Goal: Transaction & Acquisition: Purchase product/service

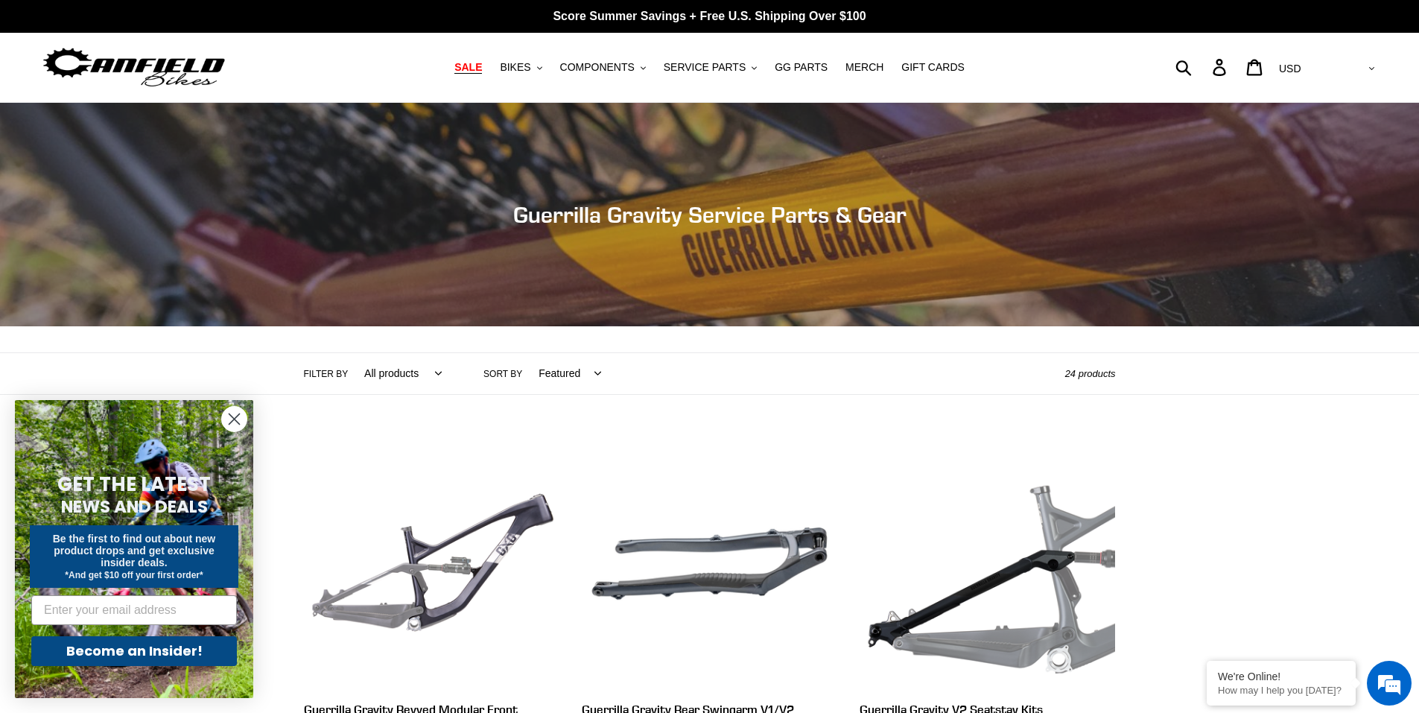
click at [482, 63] on span "SALE" at bounding box center [468, 67] width 28 height 13
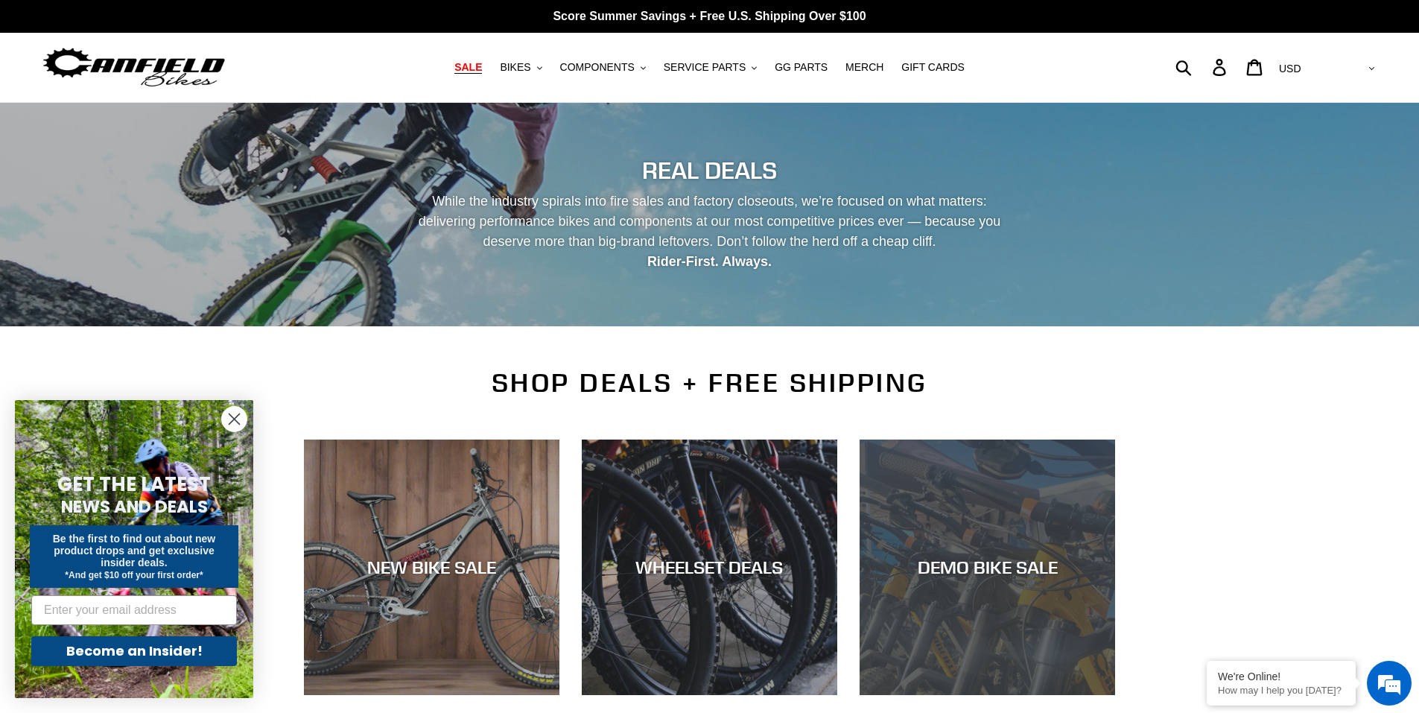
click at [1063, 695] on div "DEMO BIKE SALE" at bounding box center [988, 695] width 256 height 0
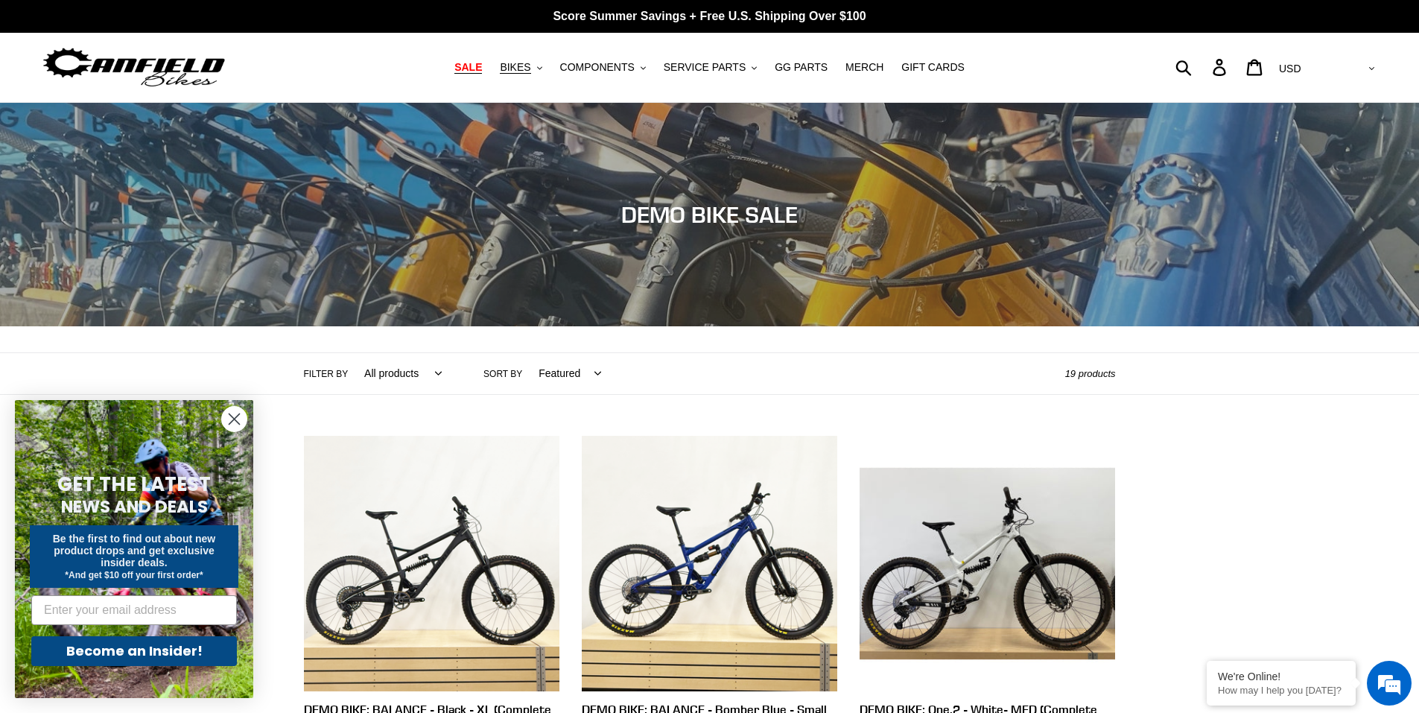
click at [481, 70] on span "SALE" at bounding box center [468, 67] width 28 height 13
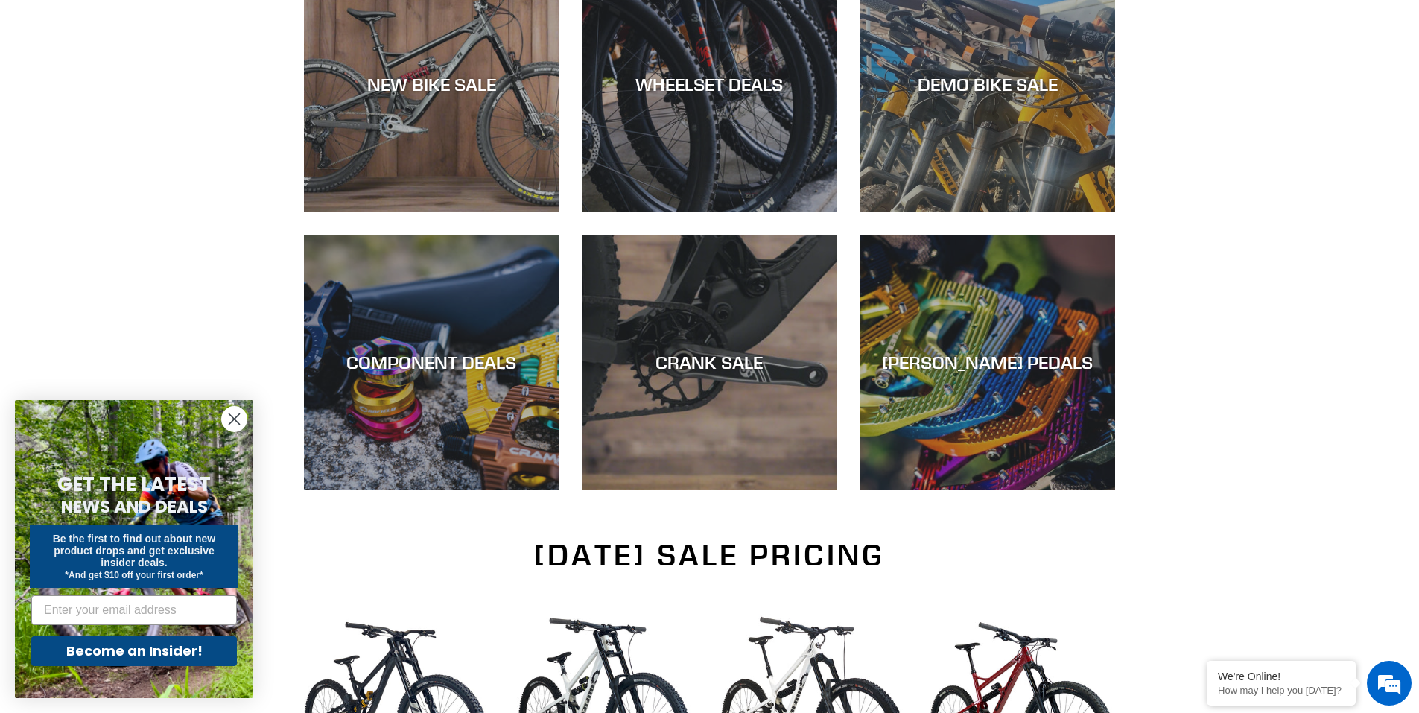
scroll to position [497, 0]
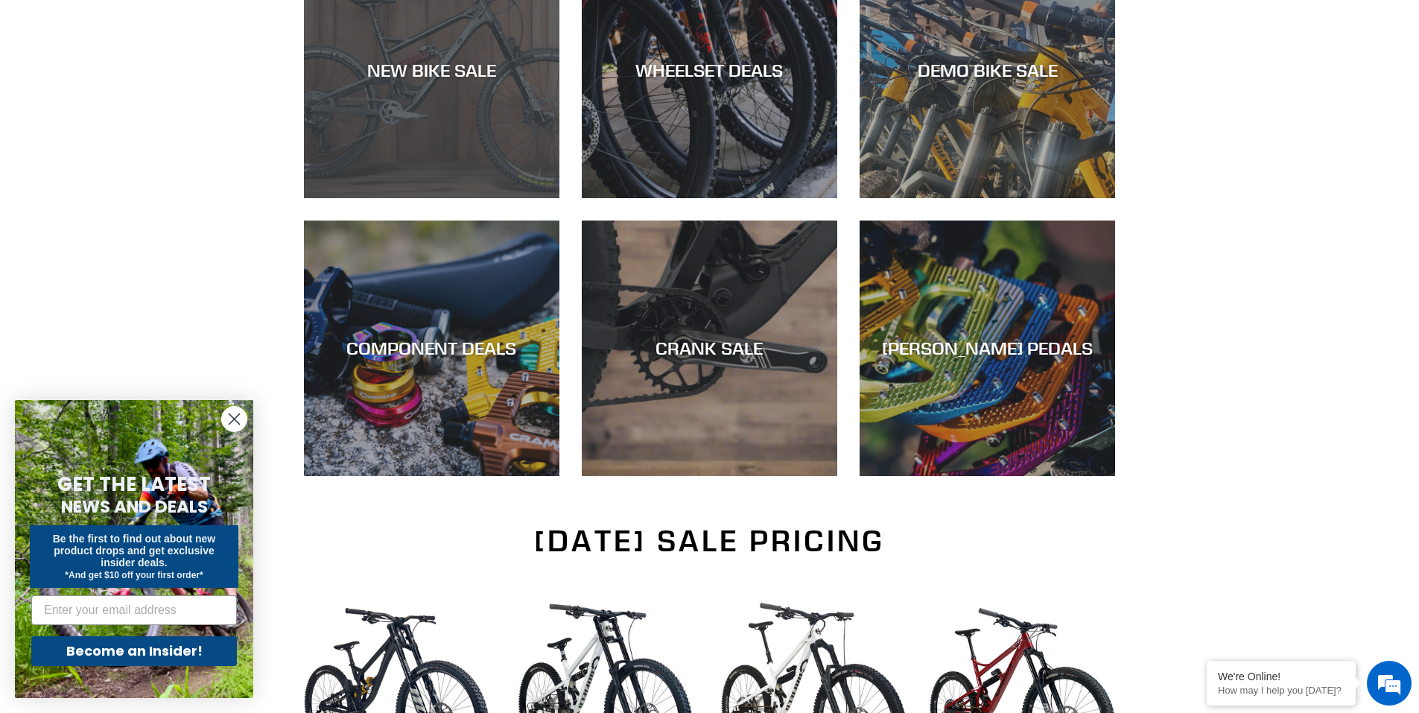
click at [434, 71] on div "NEW BIKE SALE" at bounding box center [432, 71] width 256 height 22
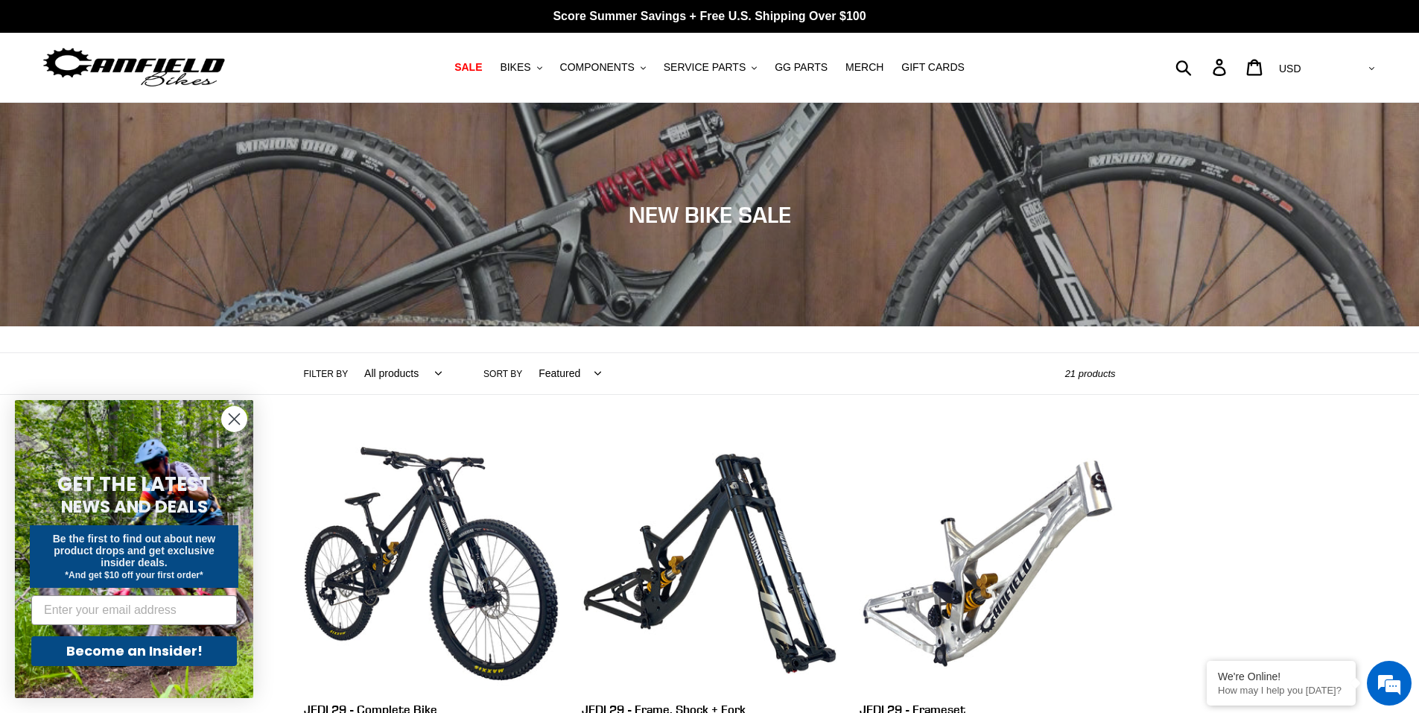
click at [244, 418] on circle "Close dialog" at bounding box center [234, 419] width 25 height 25
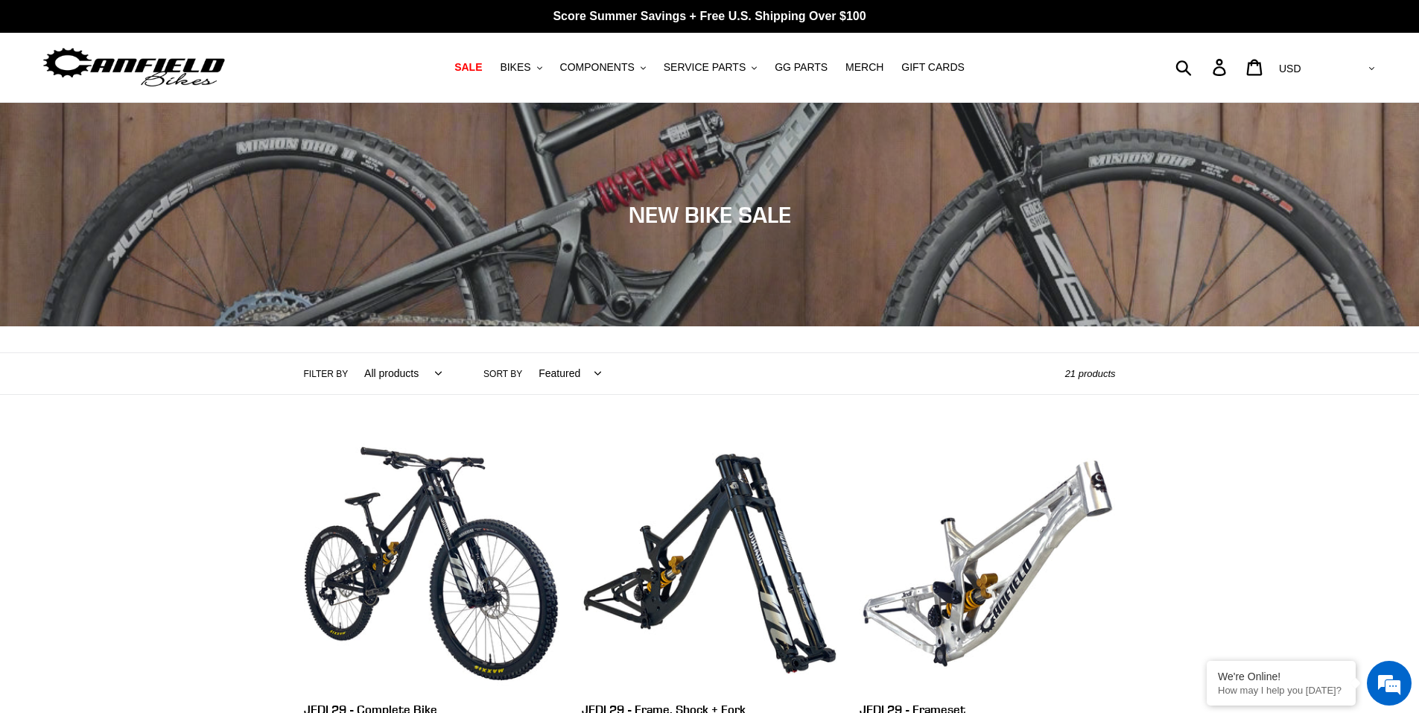
click at [548, 381] on select "Featured Best selling Alphabetically, A-Z Alphabetically, Z-A Price, low to hig…" at bounding box center [566, 373] width 82 height 41
click at [399, 376] on select "All products 275 29er balance BFCM23 BFCM24 CBF Downhill Enduro Full Suspension…" at bounding box center [399, 373] width 97 height 41
select select "/collections/new-bikes-up-to-2400-off/full-suspension"
click at [351, 353] on select "All products 275 29er balance BFCM23 BFCM24 CBF Downhill Enduro Full Suspension…" at bounding box center [399, 373] width 97 height 41
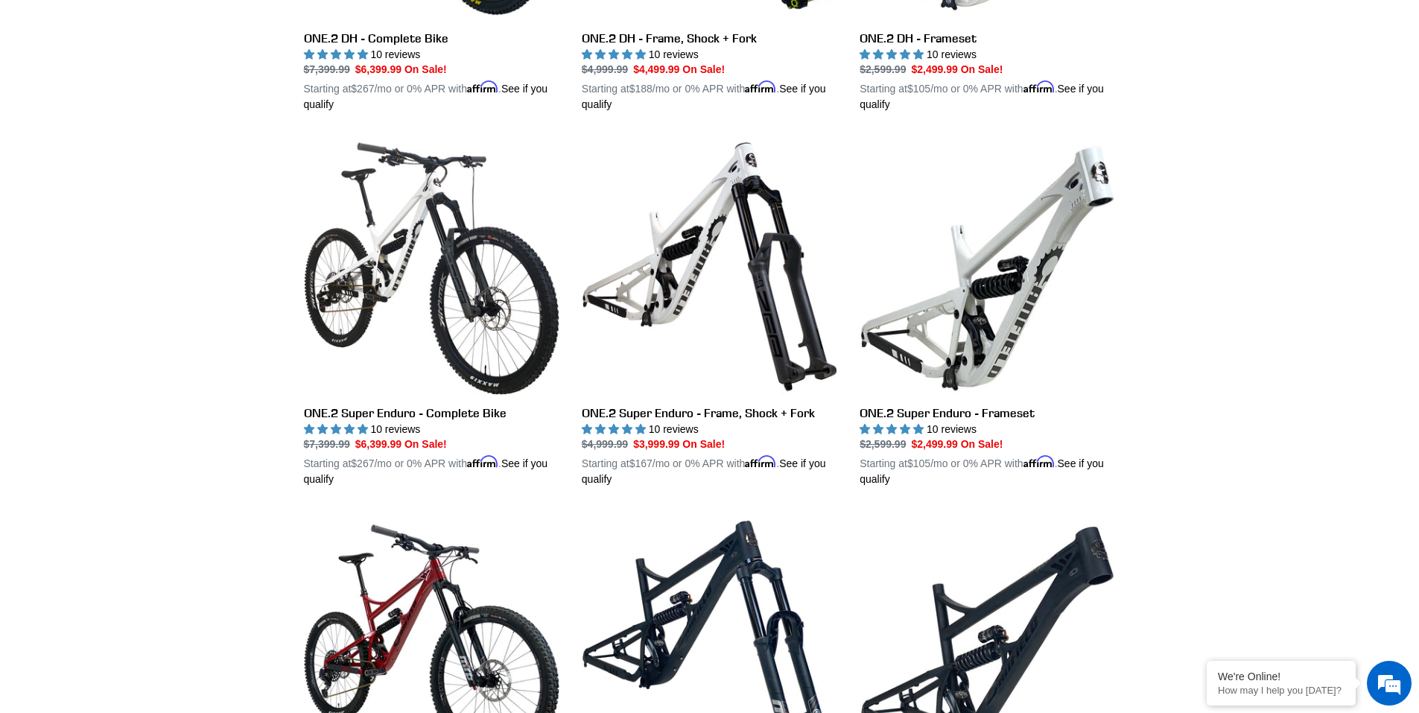
scroll to position [1242, 0]
